Goal: Task Accomplishment & Management: Complete application form

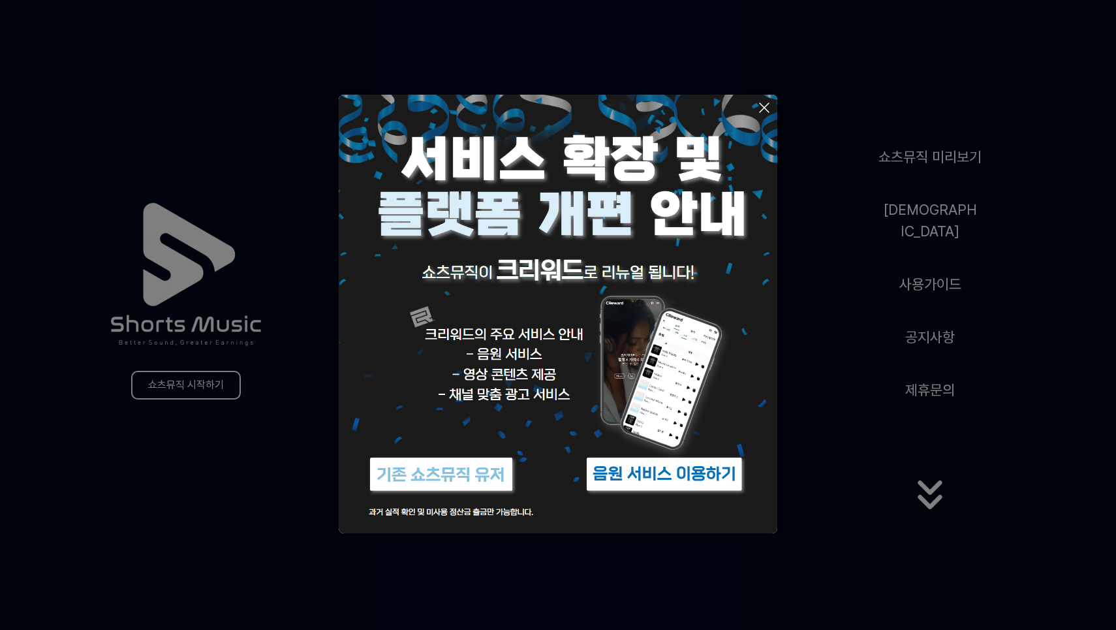
click at [769, 106] on icon at bounding box center [764, 108] width 16 height 16
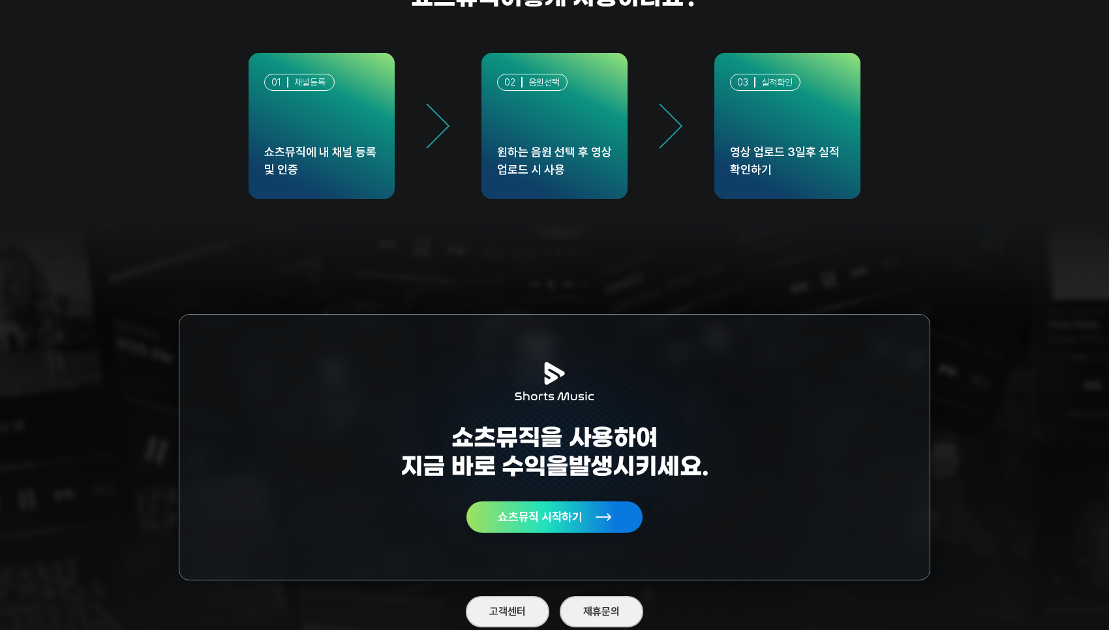
scroll to position [3702, 0]
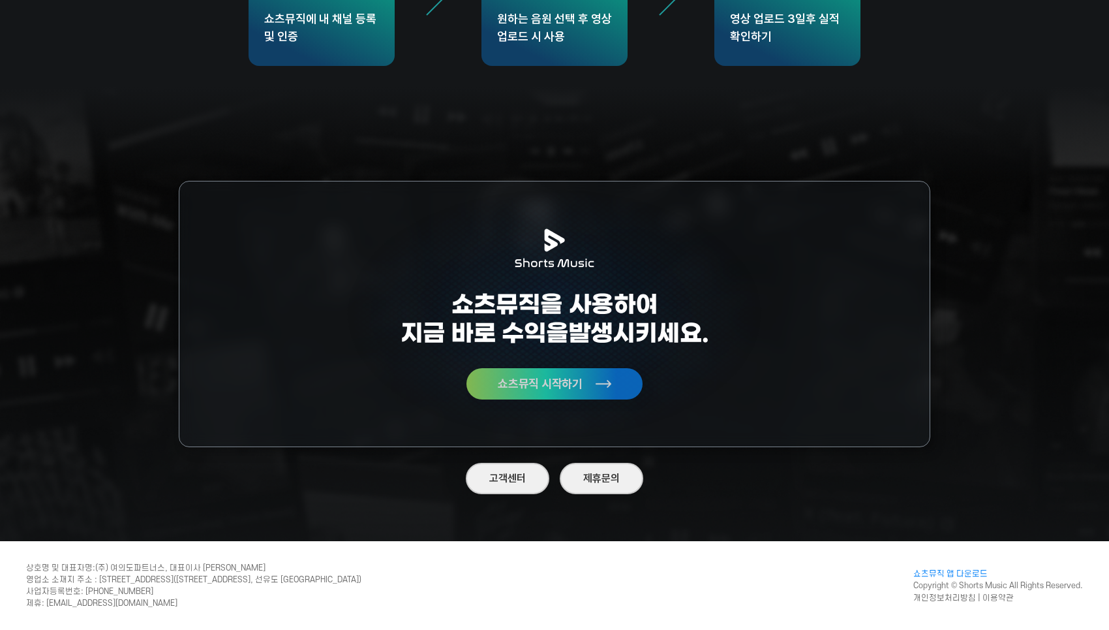
click at [602, 384] on rect at bounding box center [604, 384] width 16 height 16
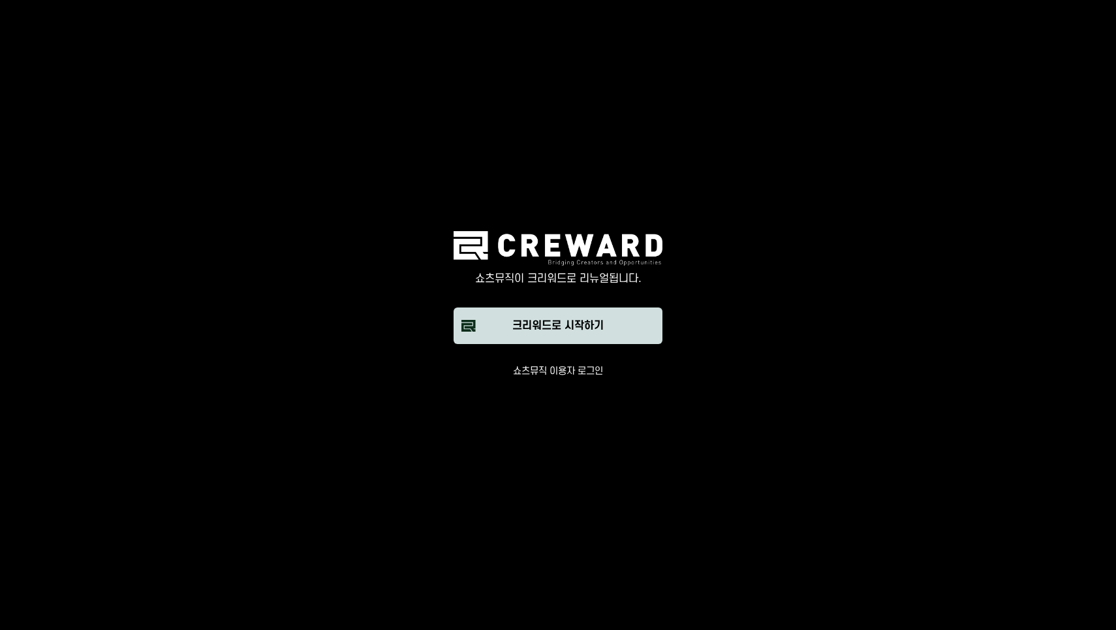
click at [591, 328] on div "크리워드로 시작하기" at bounding box center [557, 326] width 91 height 16
click at [589, 371] on button "쇼츠뮤직 이용자 로그인" at bounding box center [558, 371] width 90 height 13
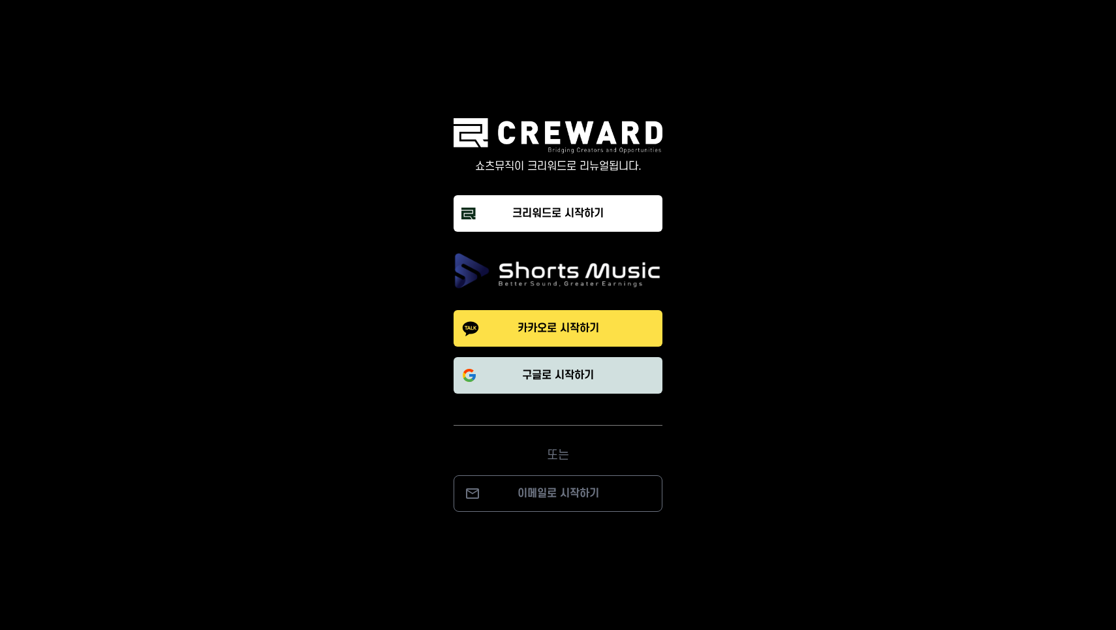
click at [591, 370] on p "구글로 시작하기" at bounding box center [558, 375] width 72 height 16
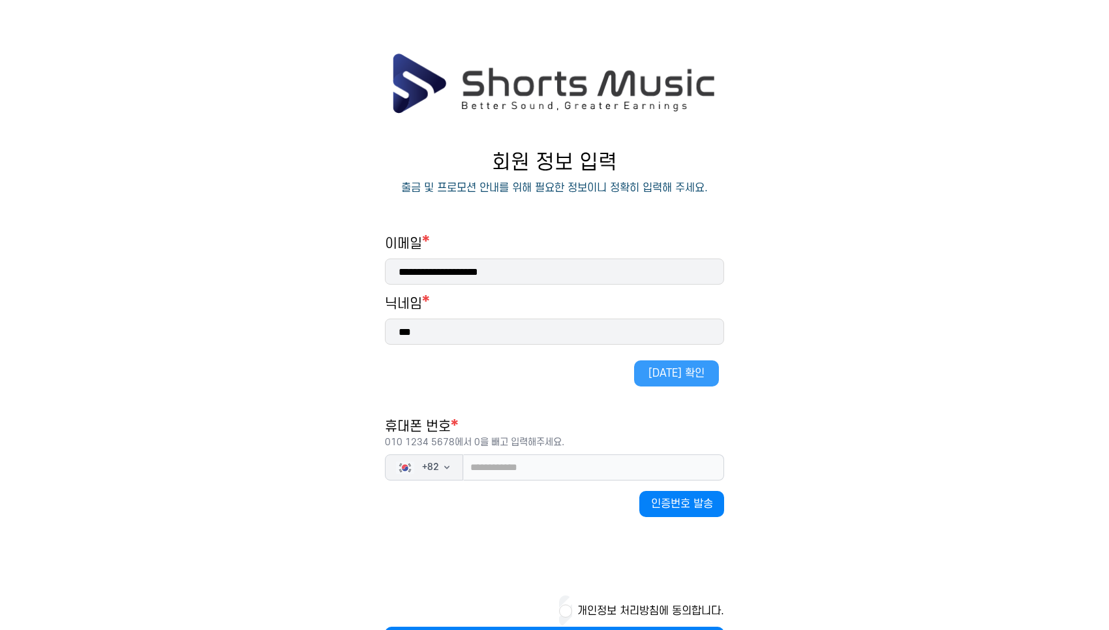
click at [680, 373] on button "[DATE] 확인" at bounding box center [676, 373] width 85 height 26
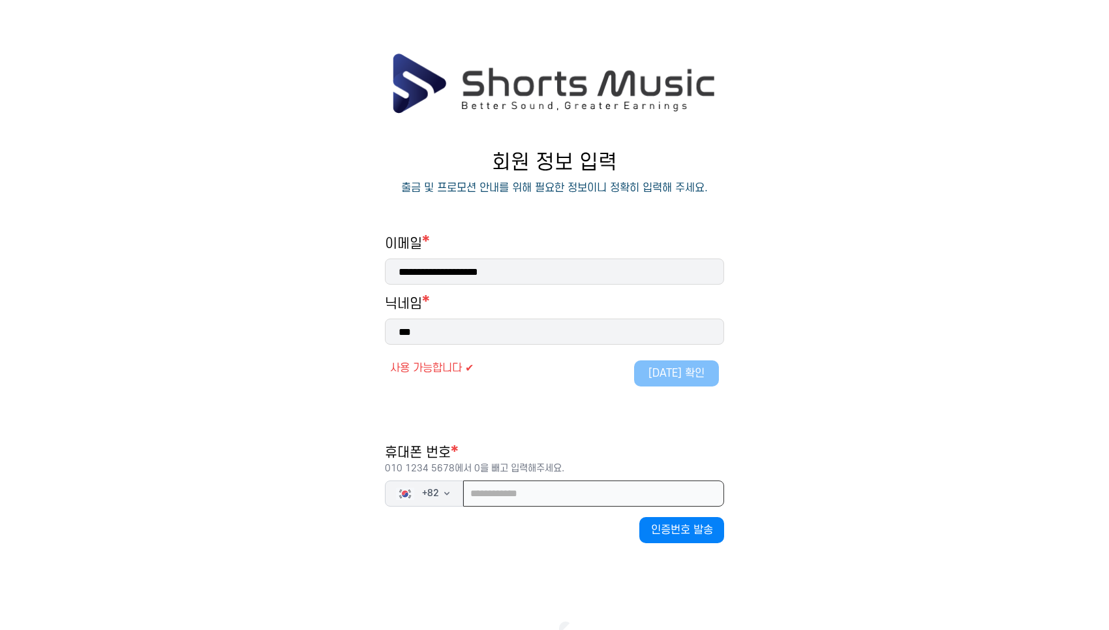
click at [534, 489] on input "tel" at bounding box center [593, 493] width 261 height 26
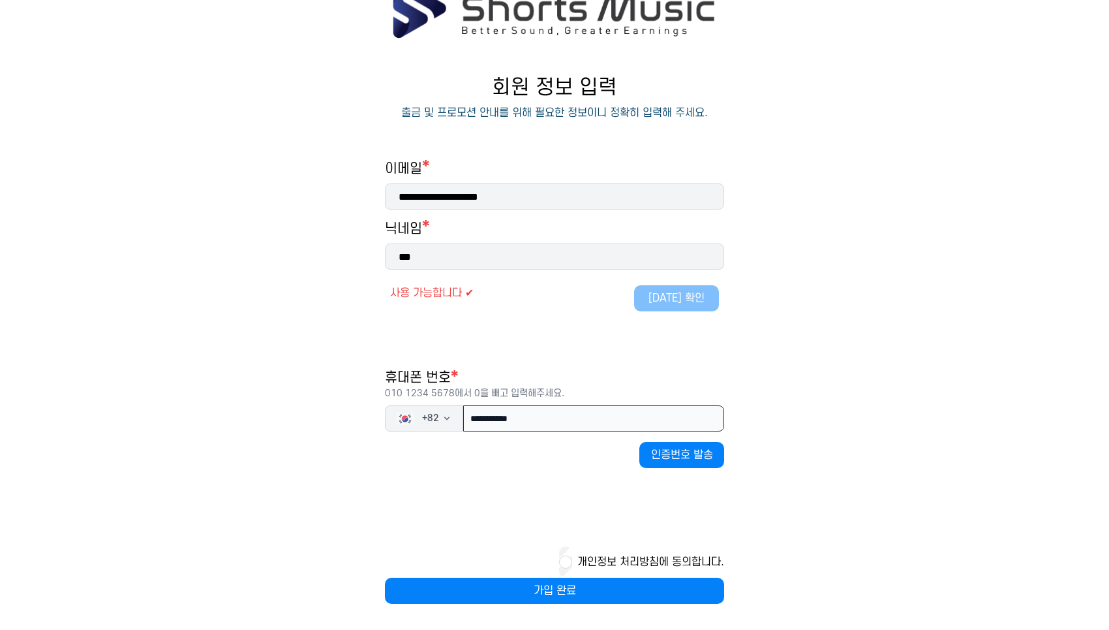
type input "**********"
click at [682, 462] on button "인증번호 발송" at bounding box center [681, 455] width 85 height 26
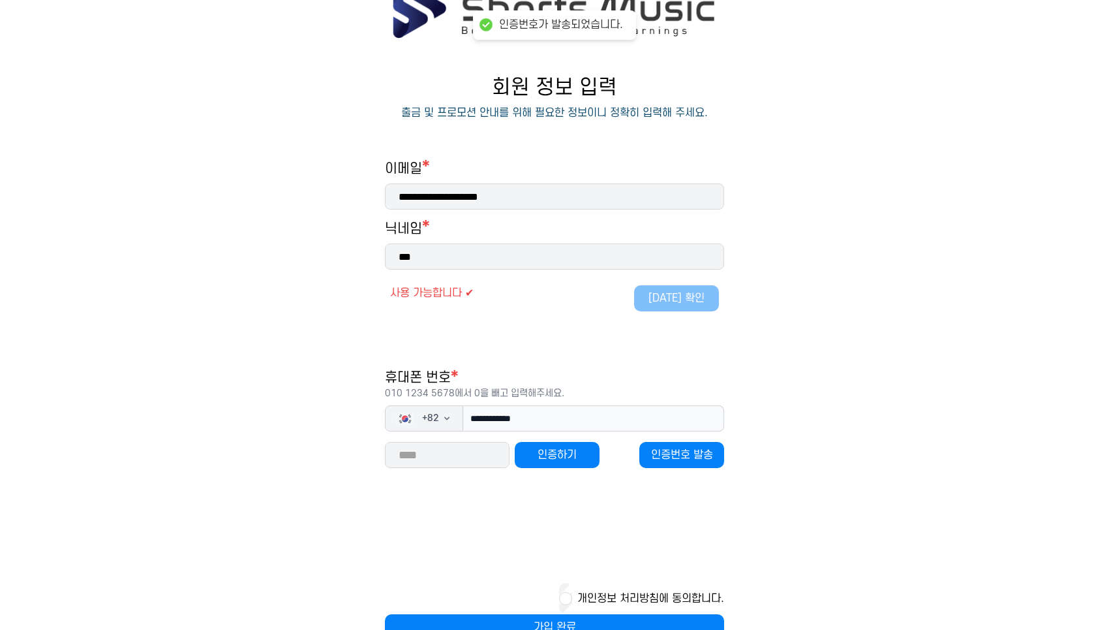
click at [457, 455] on input "number" at bounding box center [447, 455] width 125 height 26
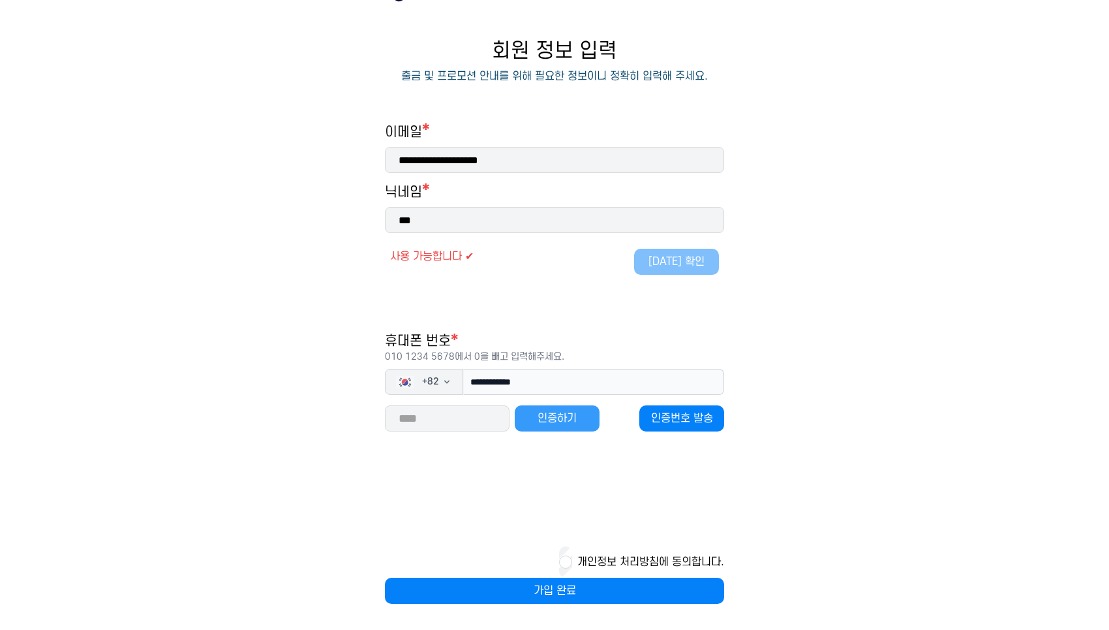
type input "*****"
click at [533, 426] on button "인증하기" at bounding box center [557, 418] width 85 height 26
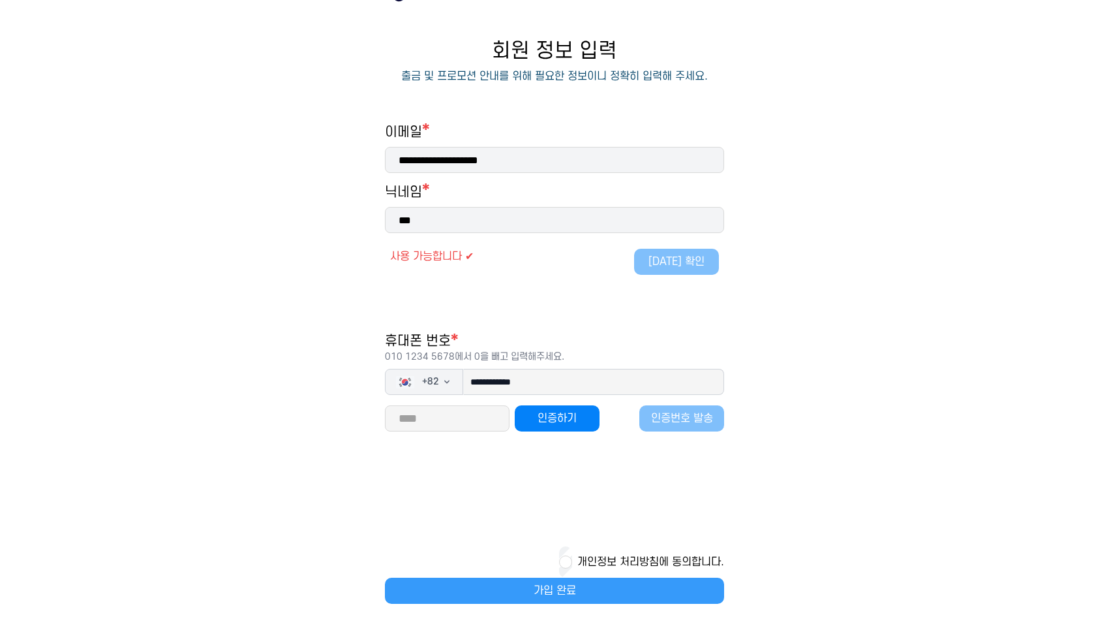
click at [552, 587] on button "가입 완료" at bounding box center [554, 590] width 339 height 26
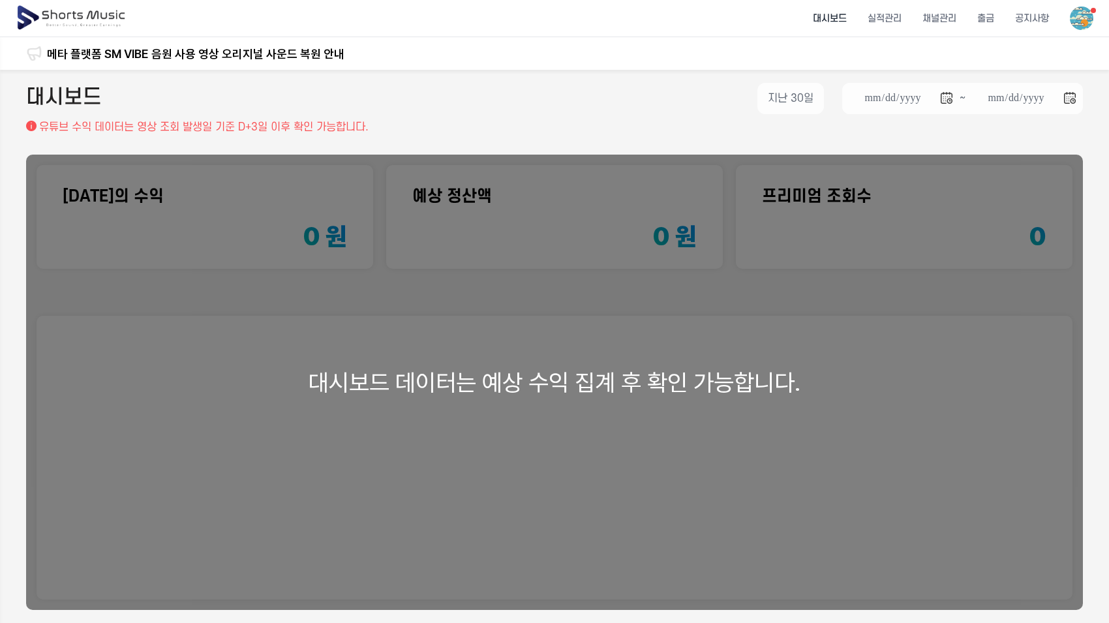
click at [495, 384] on div "대시보드 데이터는 예상 수익 집계 후 확인 가능합니다." at bounding box center [554, 382] width 1057 height 455
click at [947, 14] on li "채널관리" at bounding box center [939, 18] width 55 height 35
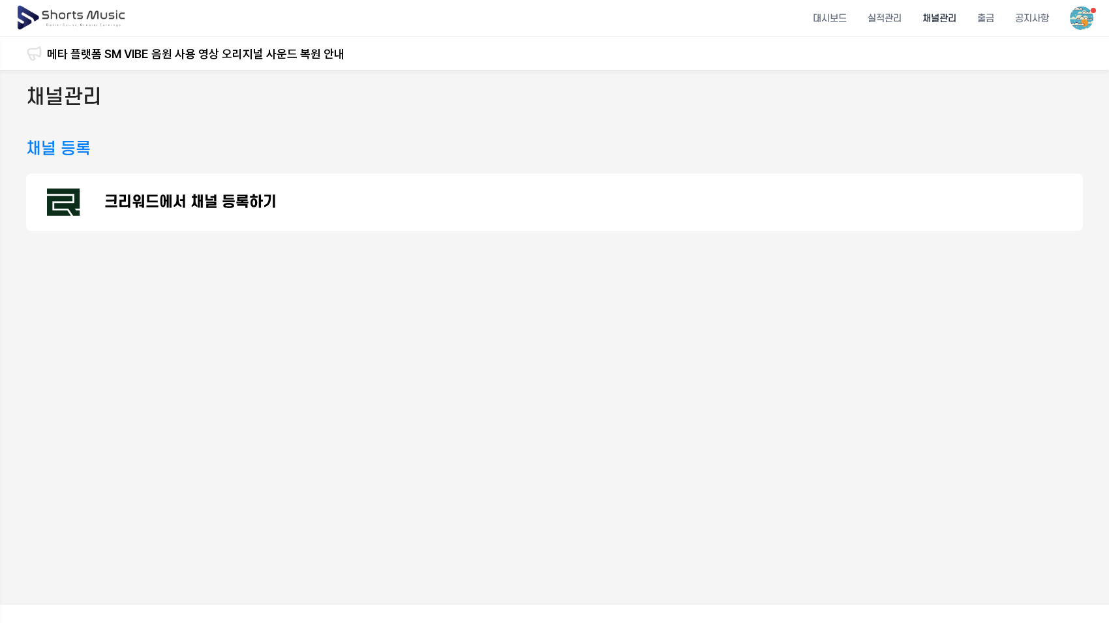
click at [213, 203] on p "크리워드에서 채널 등록하기" at bounding box center [190, 202] width 172 height 16
